Goal: Task Accomplishment & Management: Manage account settings

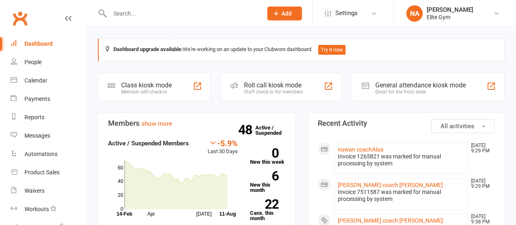
click at [149, 12] on input "text" at bounding box center [182, 13] width 150 height 11
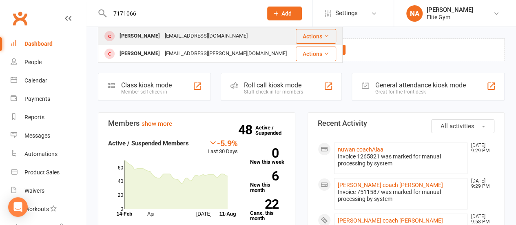
type input "7171066"
click at [164, 38] on div "[EMAIL_ADDRESS][DOMAIN_NAME]" at bounding box center [206, 36] width 88 height 12
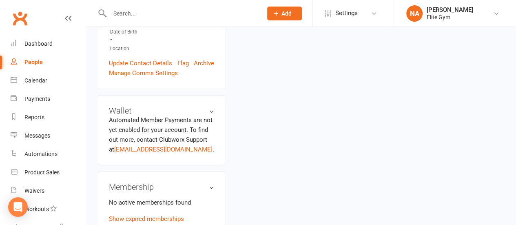
scroll to position [286, 0]
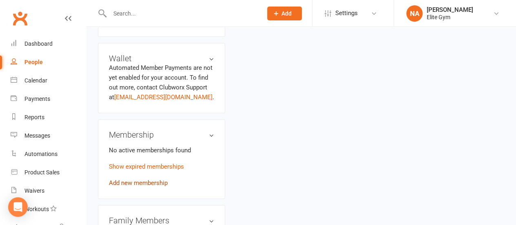
click at [131, 179] on link "Add new membership" at bounding box center [138, 182] width 59 height 7
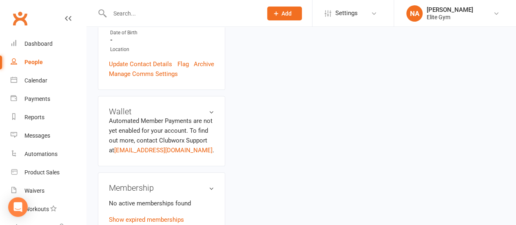
scroll to position [245, 0]
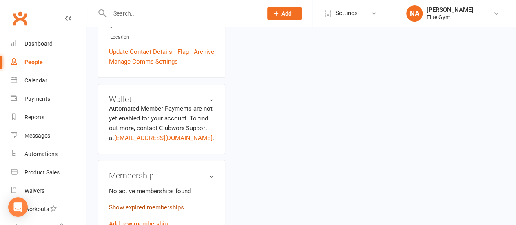
click at [160, 204] on link "Show expired memberships" at bounding box center [146, 207] width 75 height 7
